Goal: Information Seeking & Learning: Learn about a topic

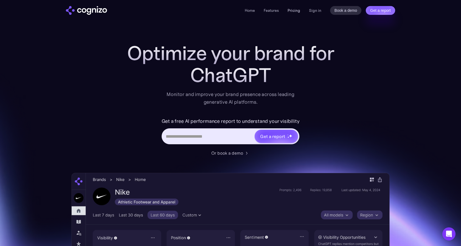
click at [293, 13] on link "Pricing" at bounding box center [293, 10] width 13 height 5
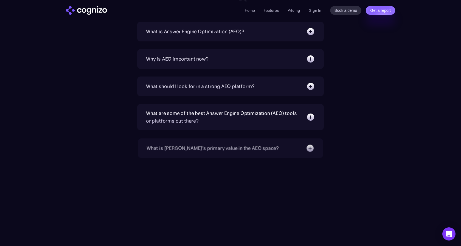
scroll to position [1305, 0]
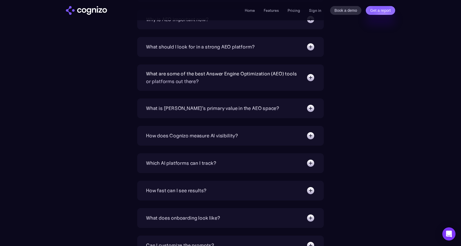
click at [306, 77] on img at bounding box center [310, 77] width 9 height 9
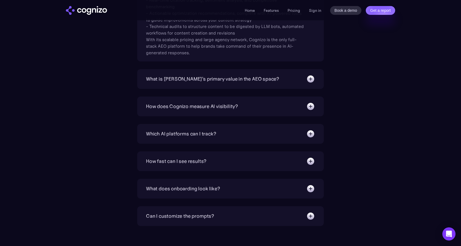
scroll to position [1439, 0]
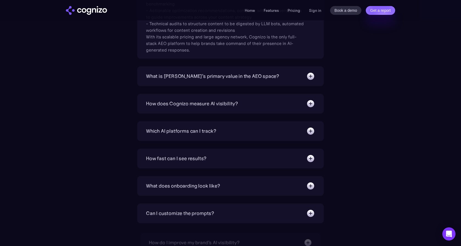
click at [307, 77] on img at bounding box center [310, 76] width 9 height 9
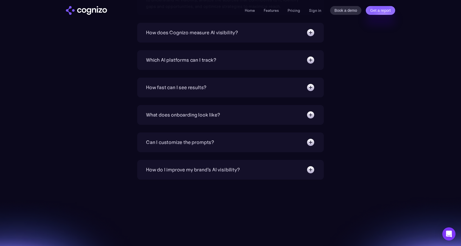
scroll to position [1543, 0]
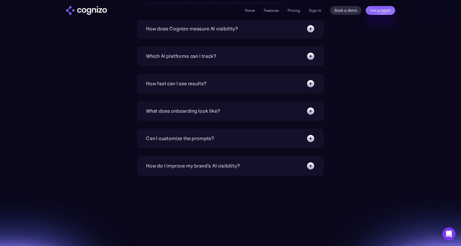
click at [307, 81] on img at bounding box center [310, 83] width 9 height 9
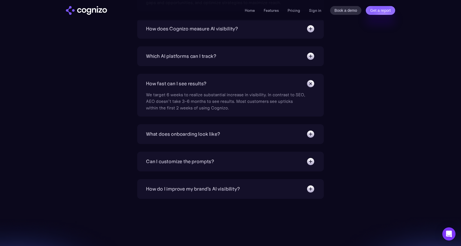
click at [307, 81] on img at bounding box center [310, 83] width 12 height 12
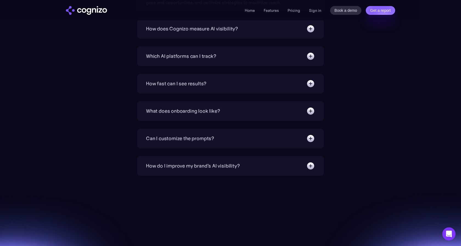
click at [307, 81] on img at bounding box center [310, 83] width 9 height 9
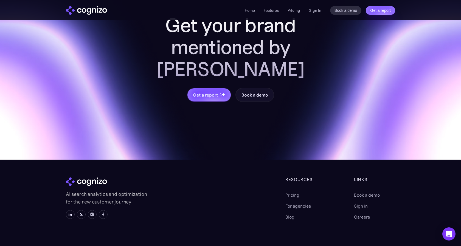
scroll to position [1806, 0]
